Goal: Find specific page/section: Find specific page/section

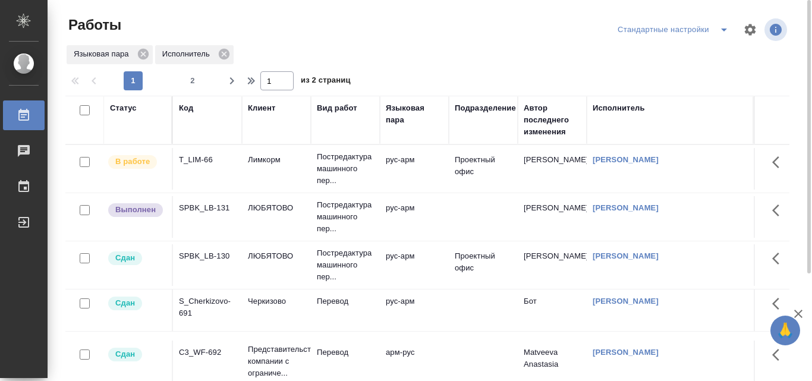
click at [642, 161] on link "[PERSON_NAME]" at bounding box center [626, 159] width 66 height 9
click at [542, 164] on td "Арутюнян Гоар" at bounding box center [552, 169] width 69 height 42
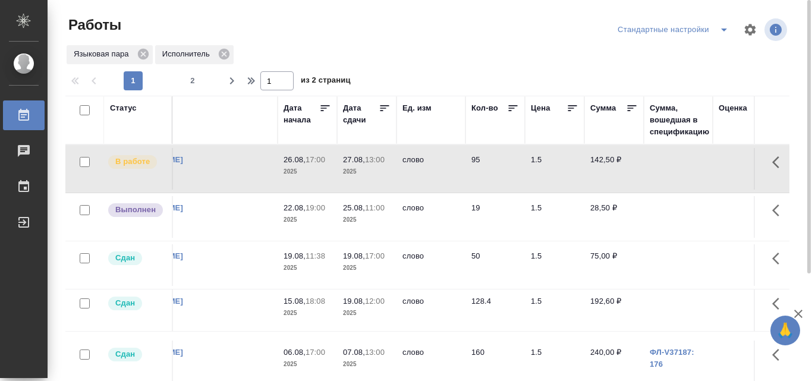
scroll to position [0, 499]
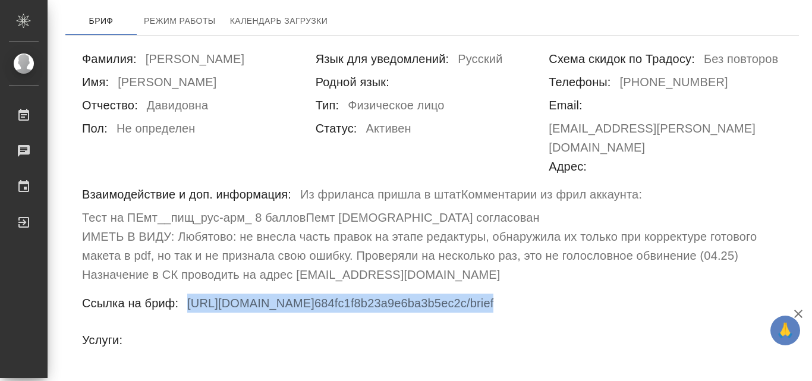
drag, startPoint x: 189, startPoint y: 265, endPoint x: 562, endPoint y: 264, distance: 373.3
click at [562, 294] on div "Ссылка на бриф: [URL][DOMAIN_NAME] 684fc1f8b23a9e6ba3b5ec2c /brief" at bounding box center [432, 305] width 700 height 23
copy h6 "[URL][DOMAIN_NAME] 684fc1f8b23a9e6ba3b5ec2c /brief"
